Goal: Navigation & Orientation: Find specific page/section

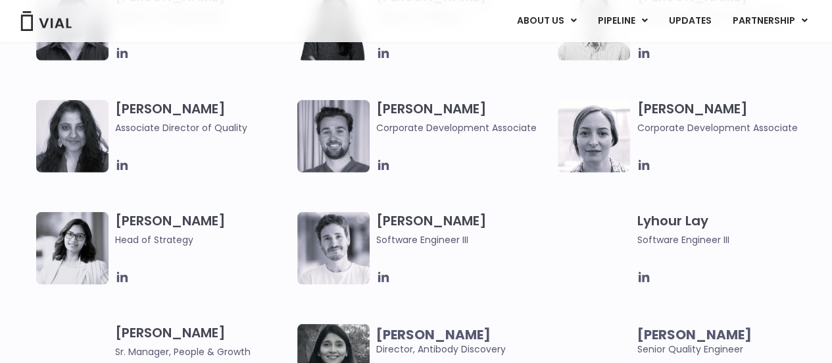
scroll to position [1786, 0]
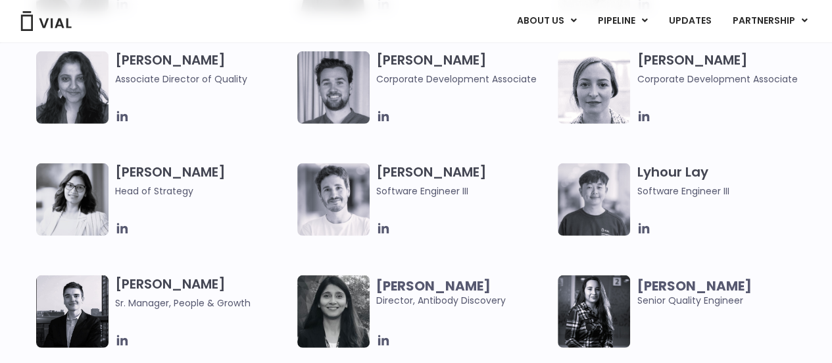
click at [68, 201] on img at bounding box center [72, 199] width 72 height 72
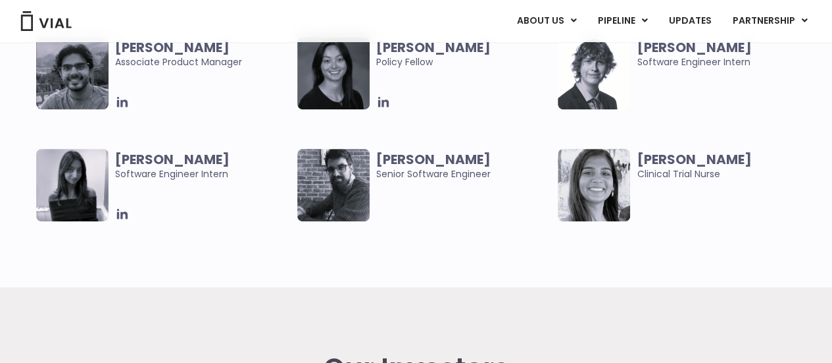
scroll to position [2812, 0]
